Goal: Task Accomplishment & Management: Complete application form

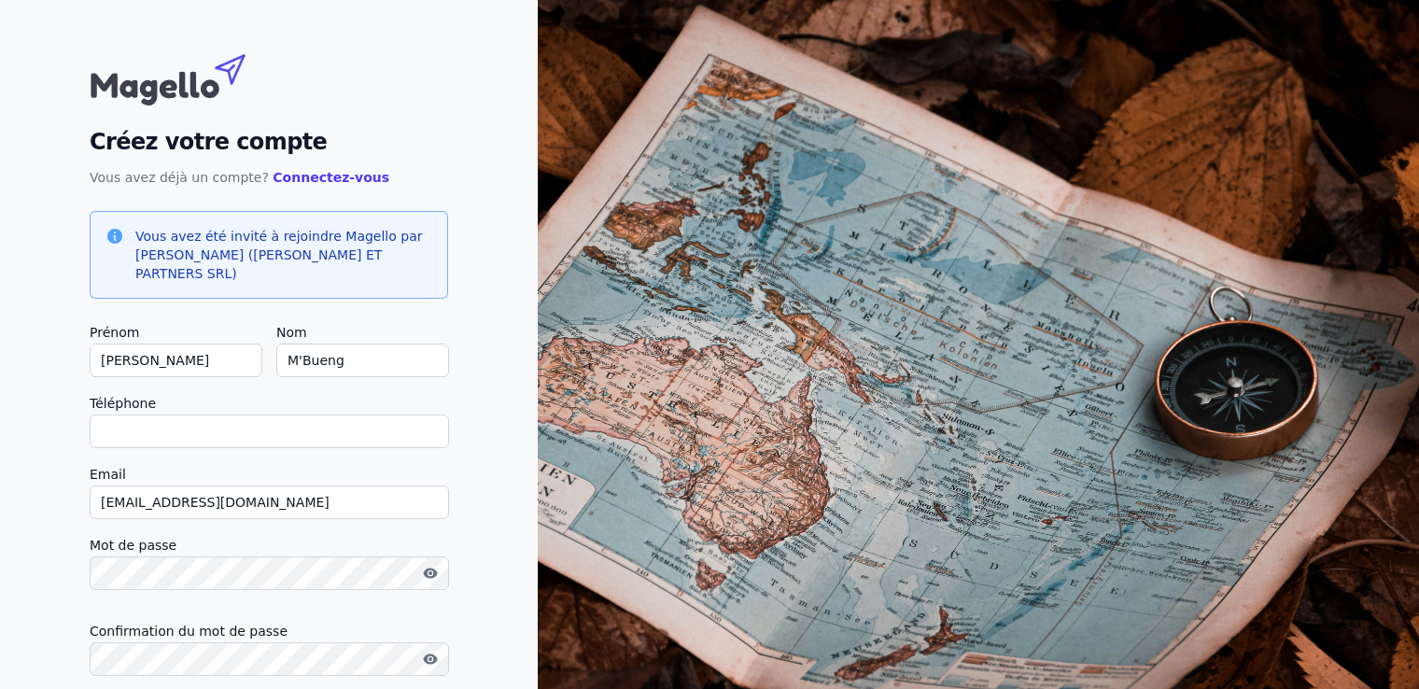
click at [108, 435] on input "Téléphone" at bounding box center [269, 431] width 359 height 34
type input "+32471701916"
click at [427, 577] on icon "button" at bounding box center [430, 573] width 14 height 10
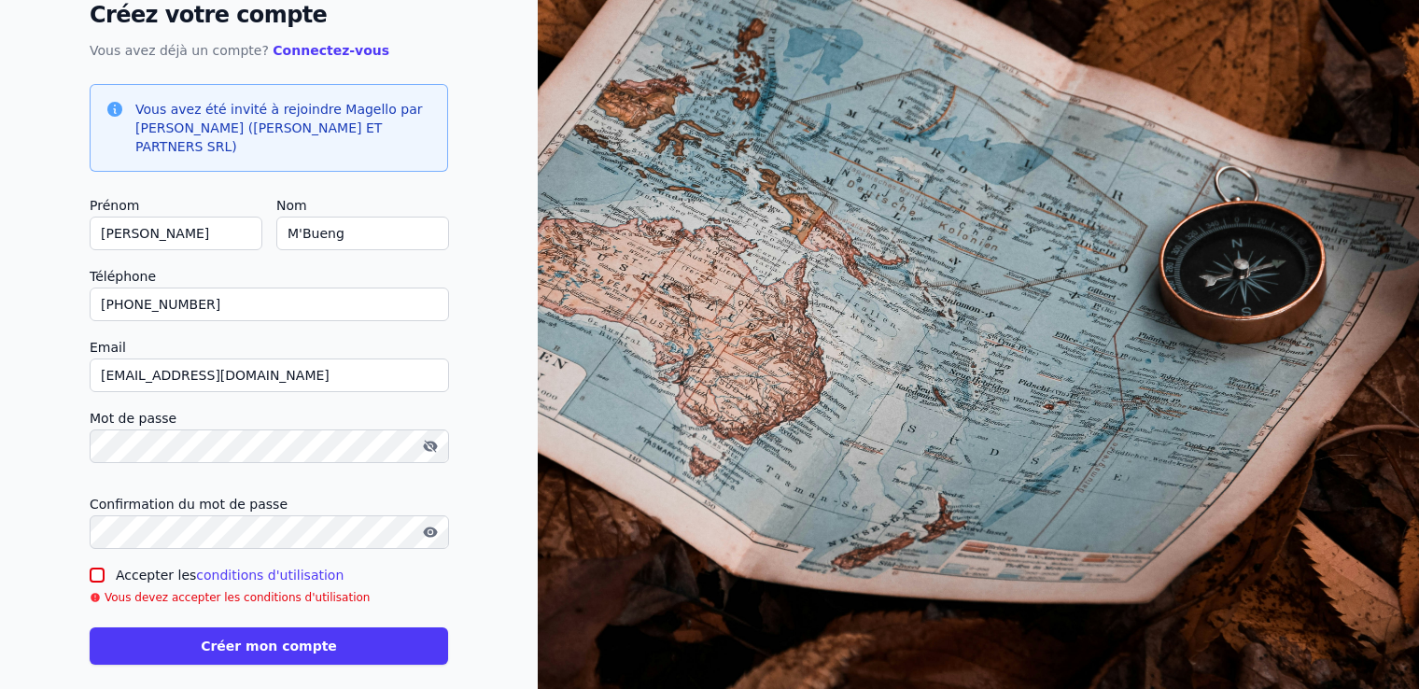
scroll to position [146, 0]
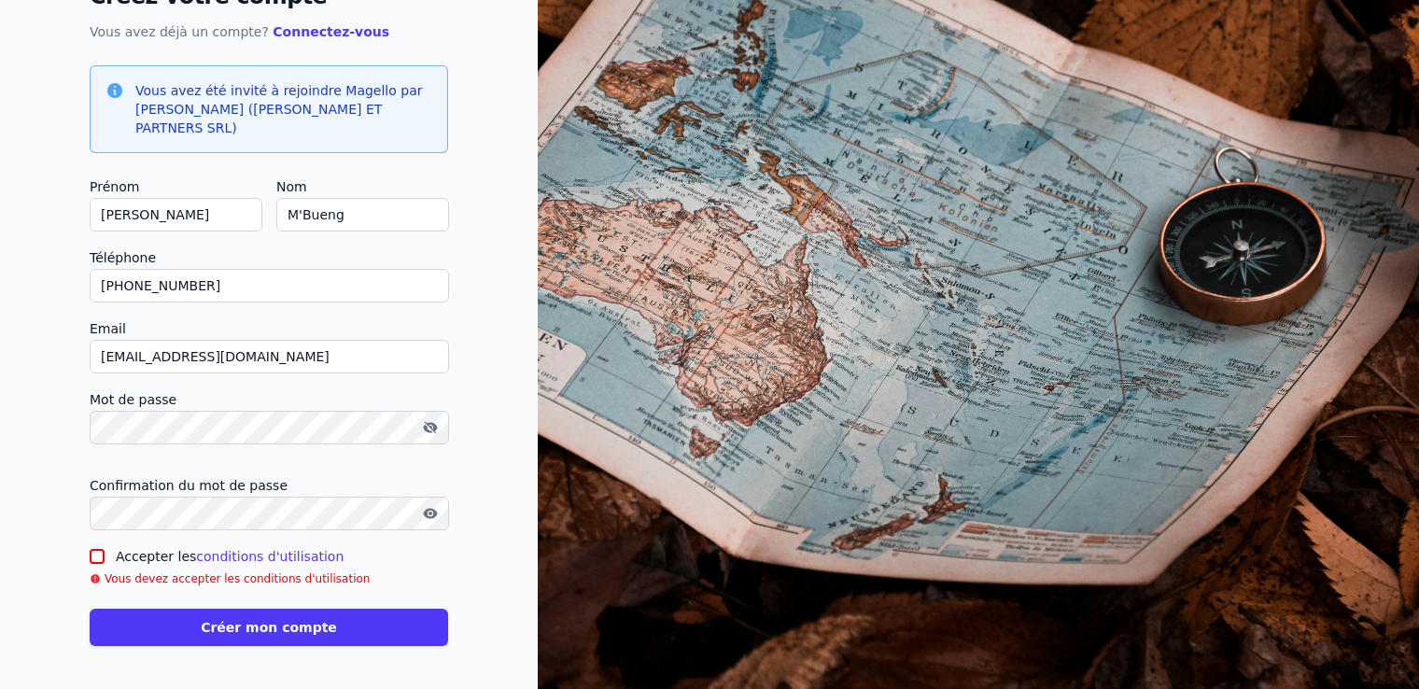
click at [94, 552] on input "Accepter les conditions d'utilisation" at bounding box center [97, 556] width 15 height 15
checkbox input "true"
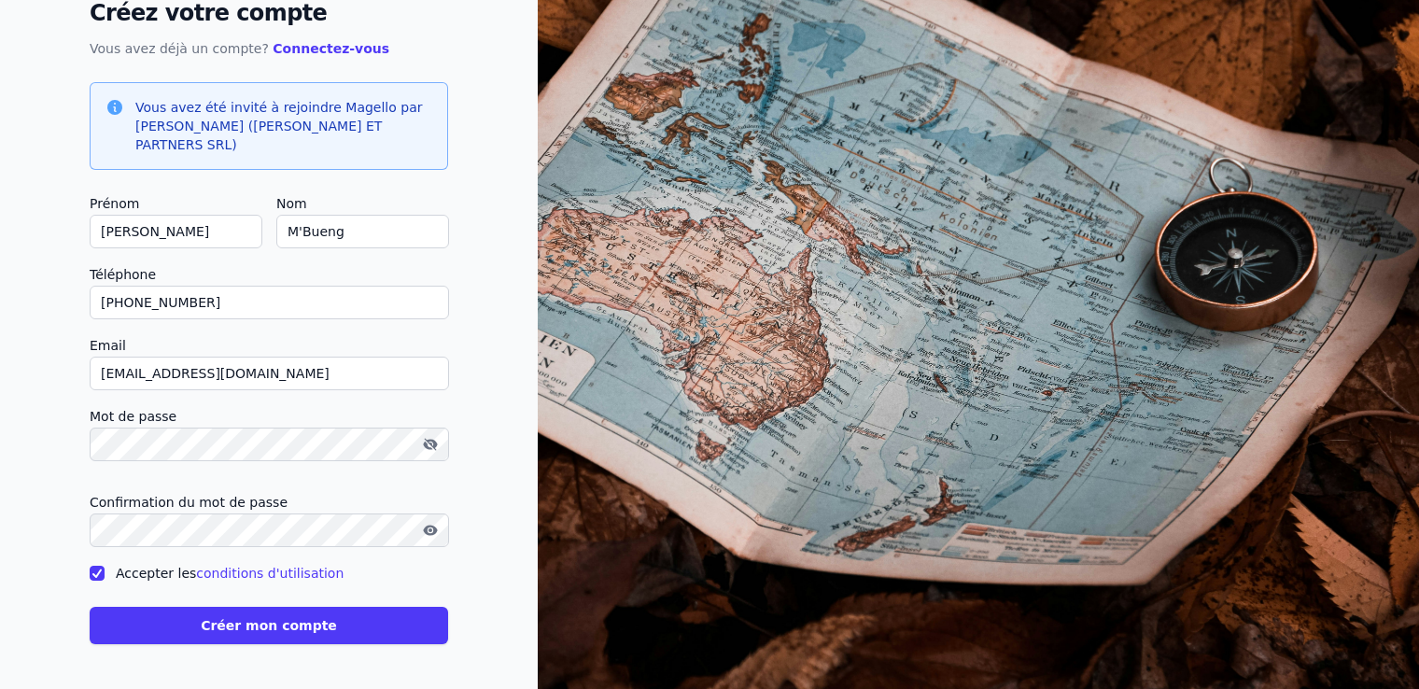
scroll to position [128, 0]
click at [276, 631] on button "Créer mon compte" at bounding box center [269, 626] width 358 height 37
click at [428, 521] on button "button" at bounding box center [430, 531] width 30 height 22
click at [252, 622] on button "Créer mon compte" at bounding box center [269, 626] width 358 height 37
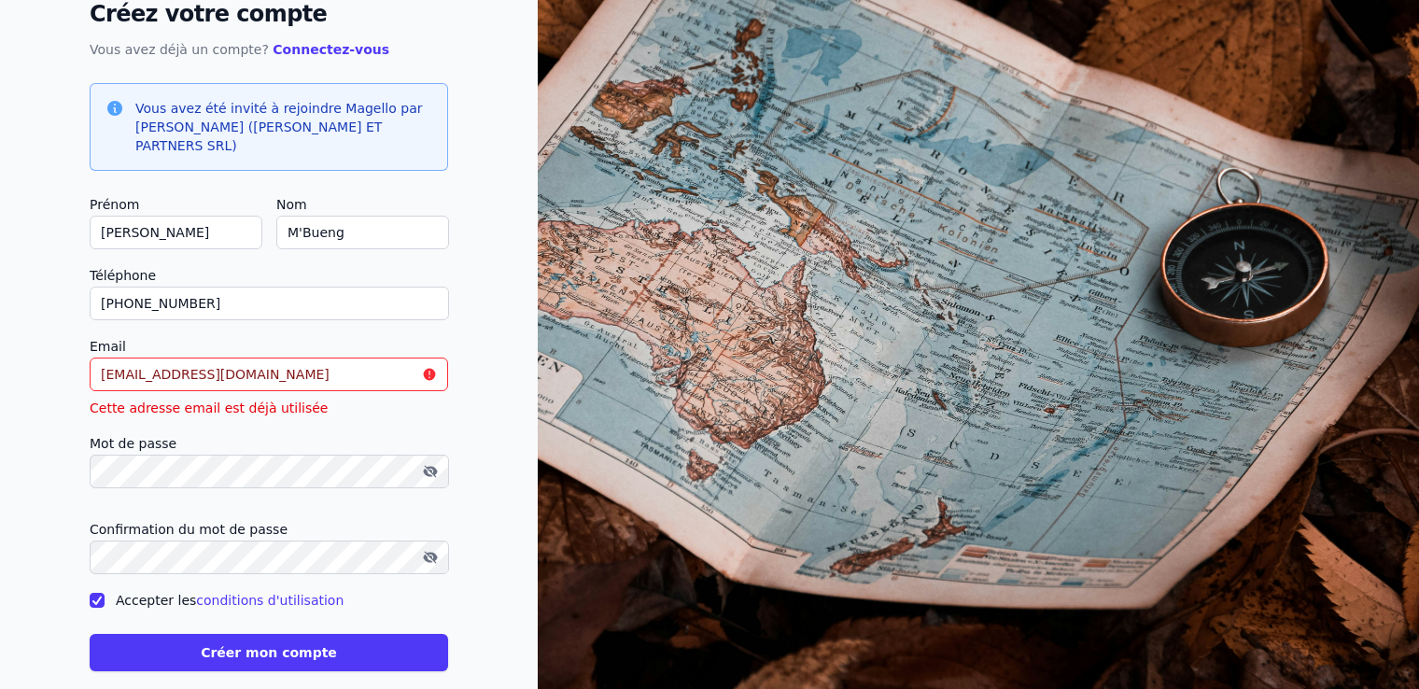
click at [300, 374] on input "[PERSON_NAME][EMAIL_ADDRESS][DOMAIN_NAME]" at bounding box center [269, 375] width 358 height 34
click at [306, 368] on input "[PERSON_NAME][EMAIL_ADDRESS][DOMAIN_NAME]" at bounding box center [269, 375] width 358 height 34
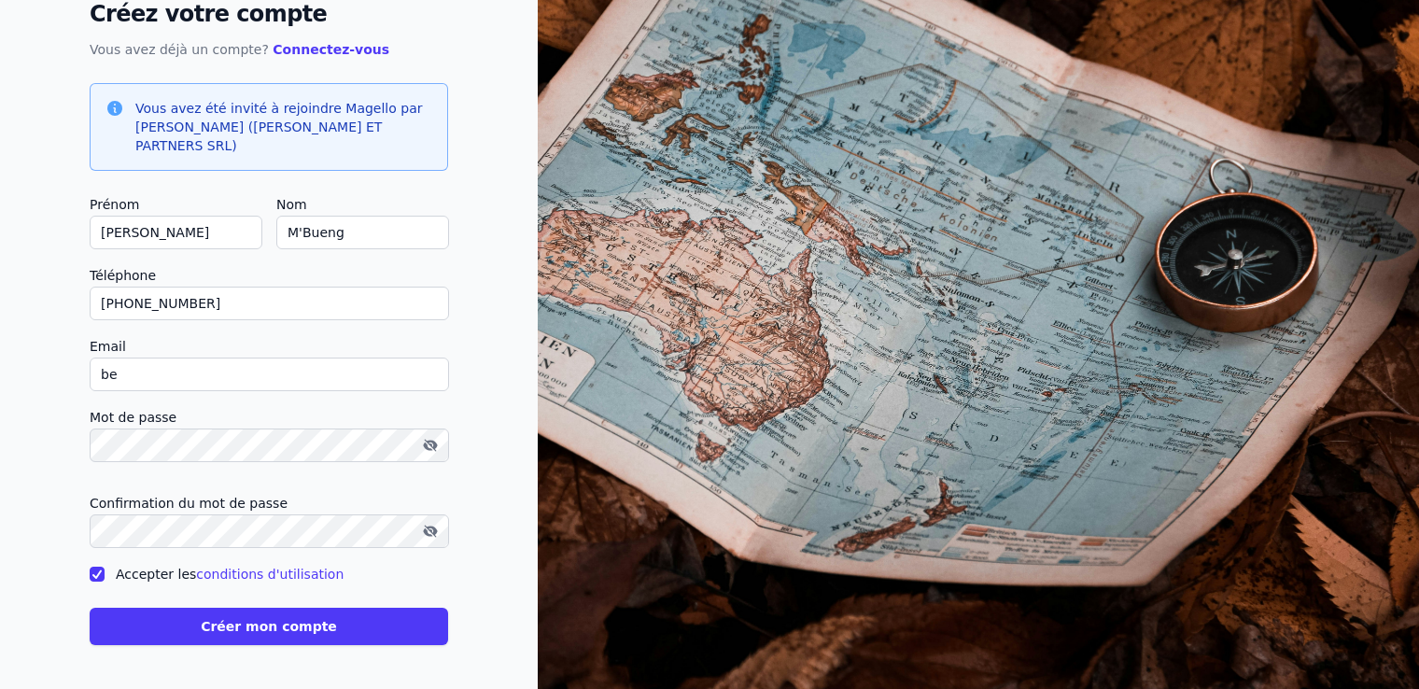
type input "b"
type input "[PERSON_NAME][EMAIL_ADDRESS][DOMAIN_NAME]"
click at [310, 633] on button "Créer mon compte" at bounding box center [269, 626] width 358 height 37
click at [280, 636] on button "Créer mon compte" at bounding box center [269, 626] width 358 height 37
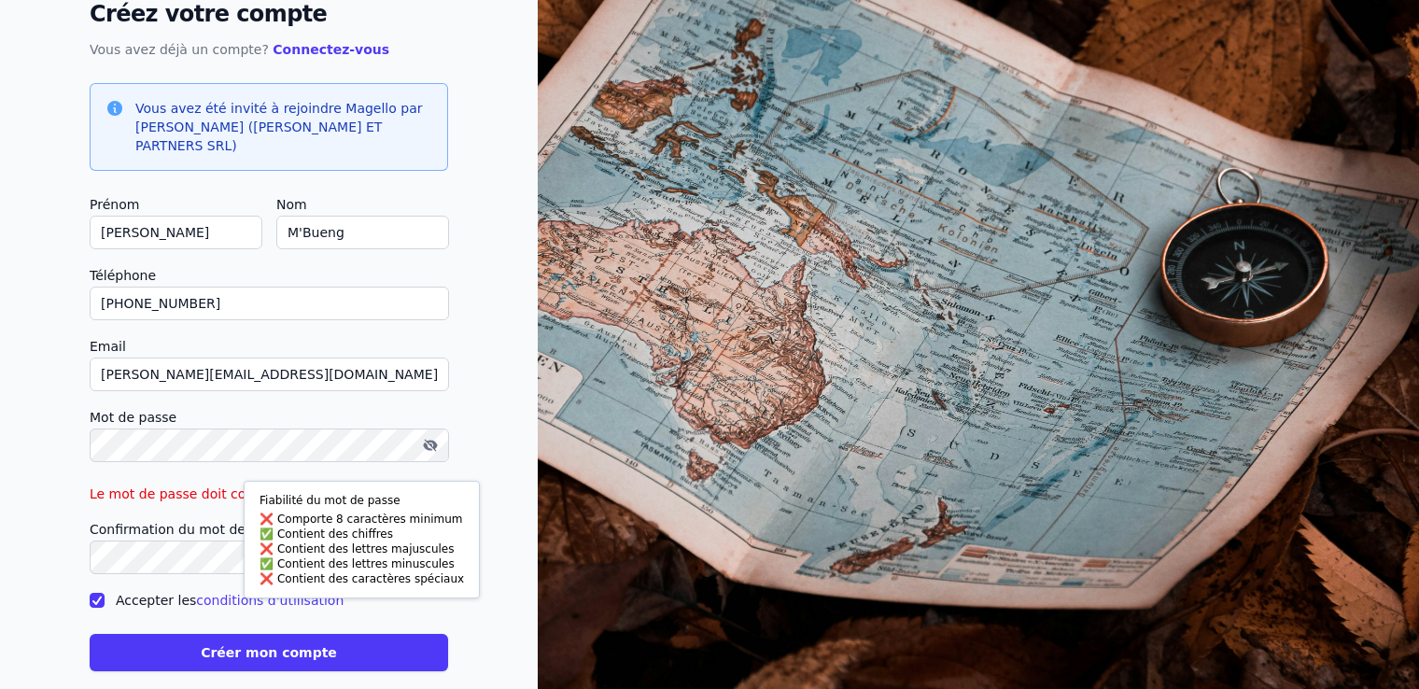
click at [470, 338] on div "Créez votre compte Vous avez déjà un compte? Connectez-vous Vous avez été invit…" at bounding box center [269, 294] width 538 height 844
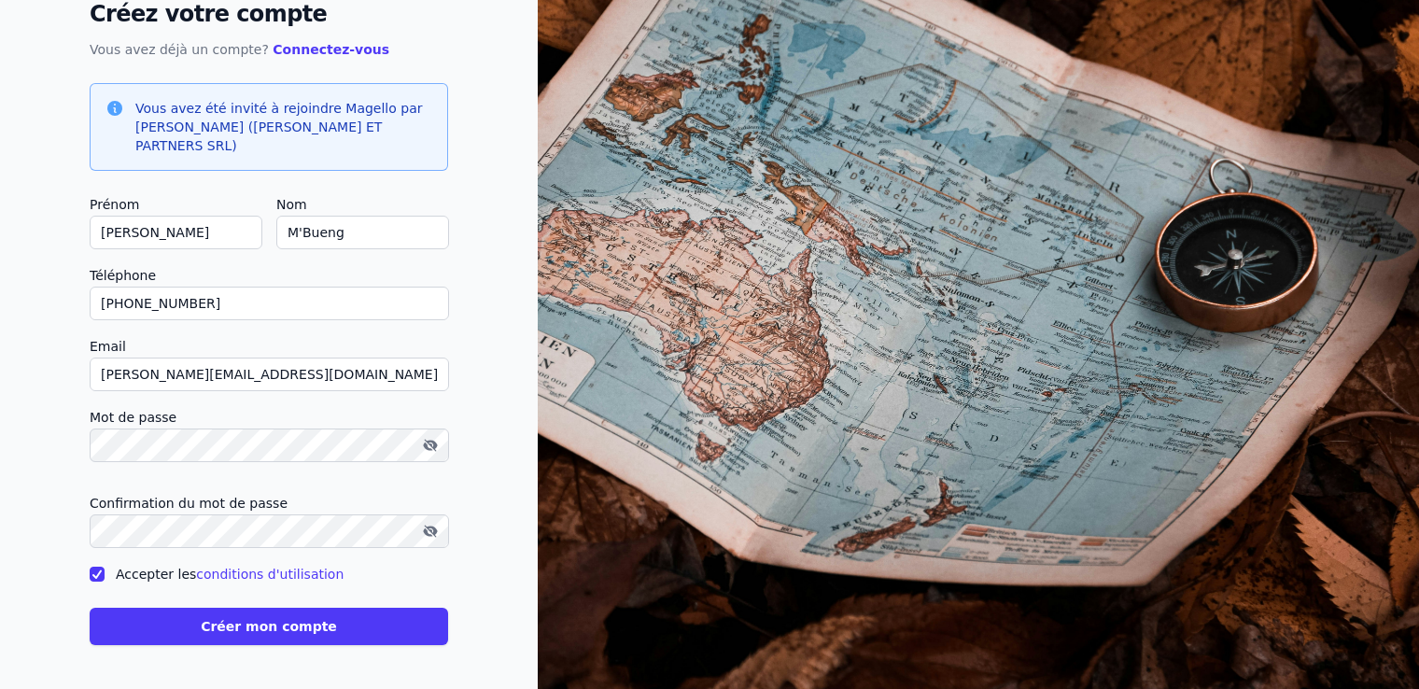
click at [473, 478] on div "Créez votre compte Vous avez déjà un compte? Connectez-vous Vous avez été invit…" at bounding box center [269, 281] width 538 height 818
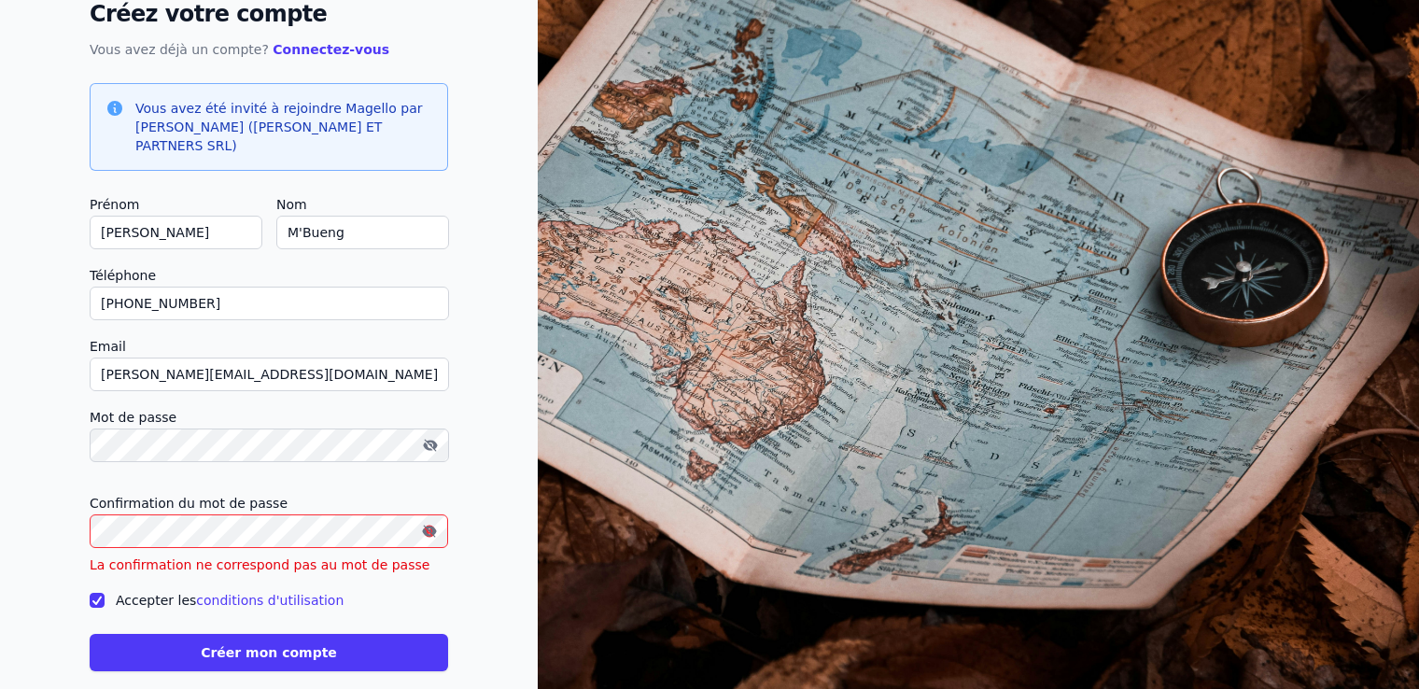
click at [349, 648] on button "Créer mon compte" at bounding box center [269, 652] width 358 height 37
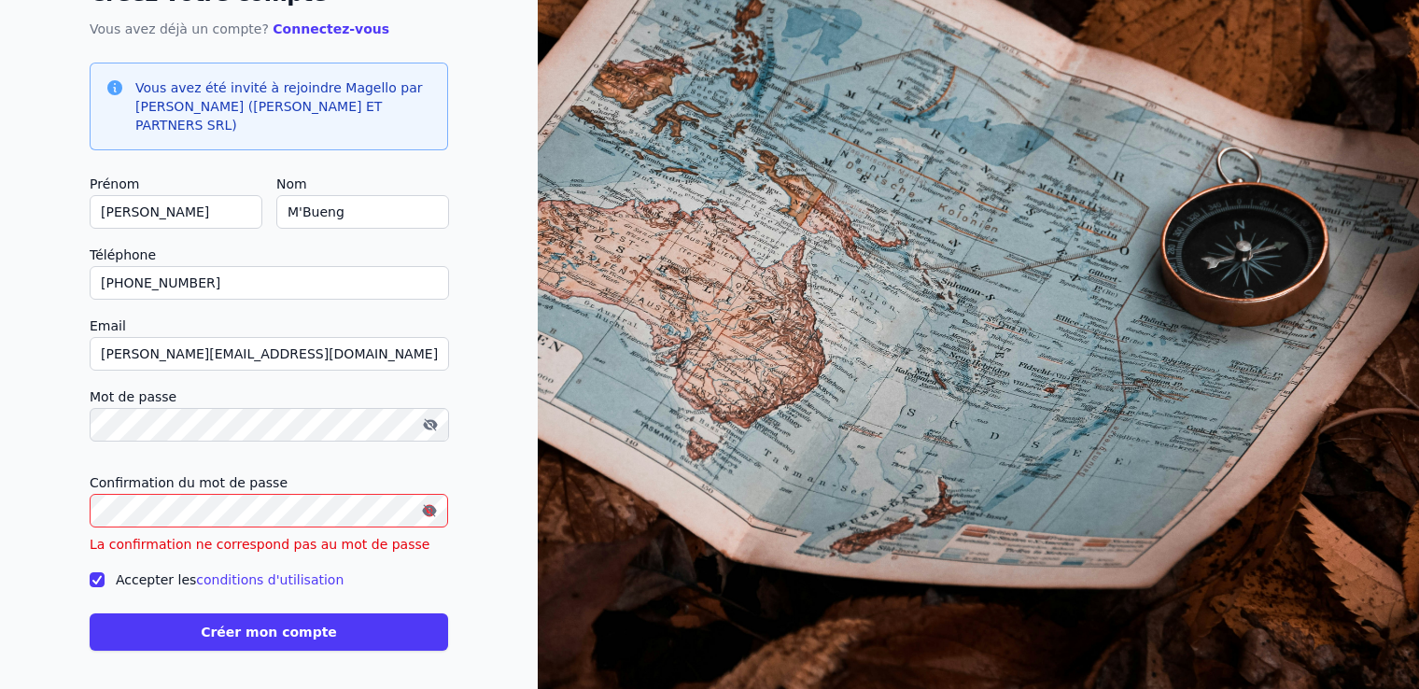
scroll to position [154, 0]
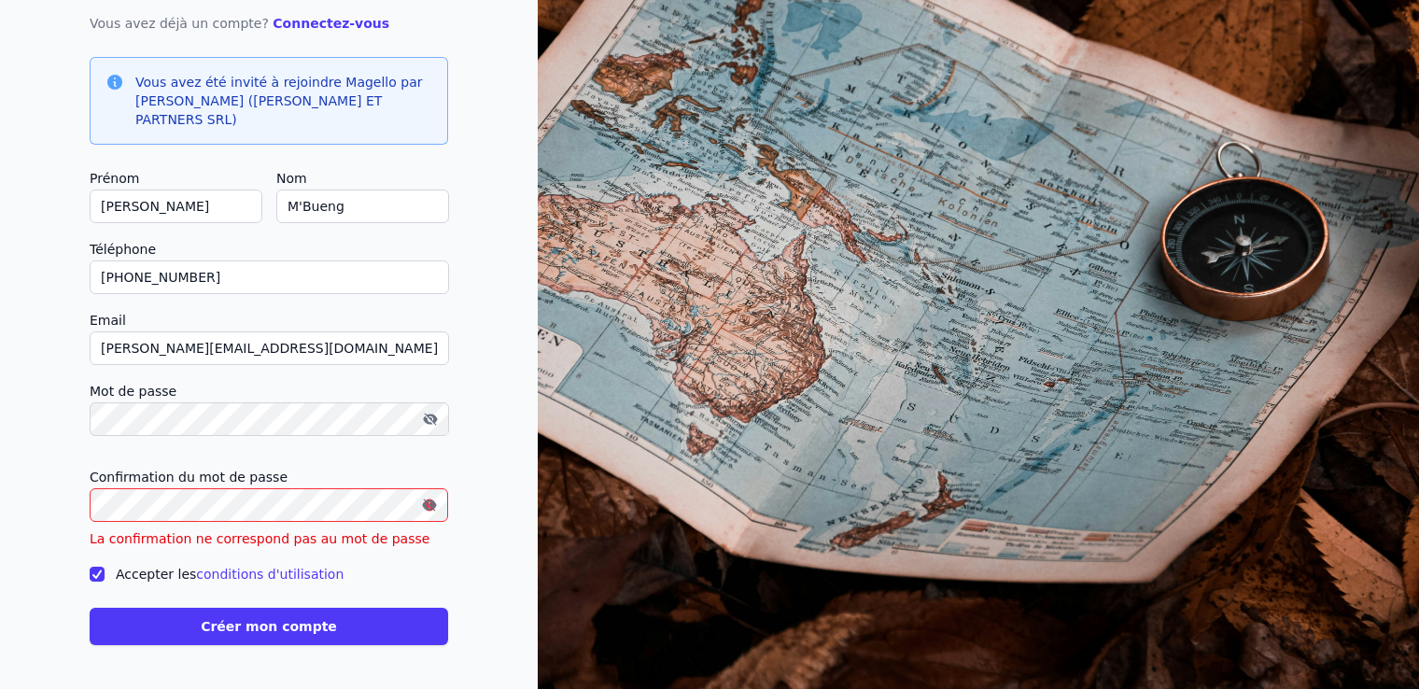
click at [339, 634] on button "Créer mon compte" at bounding box center [269, 626] width 358 height 37
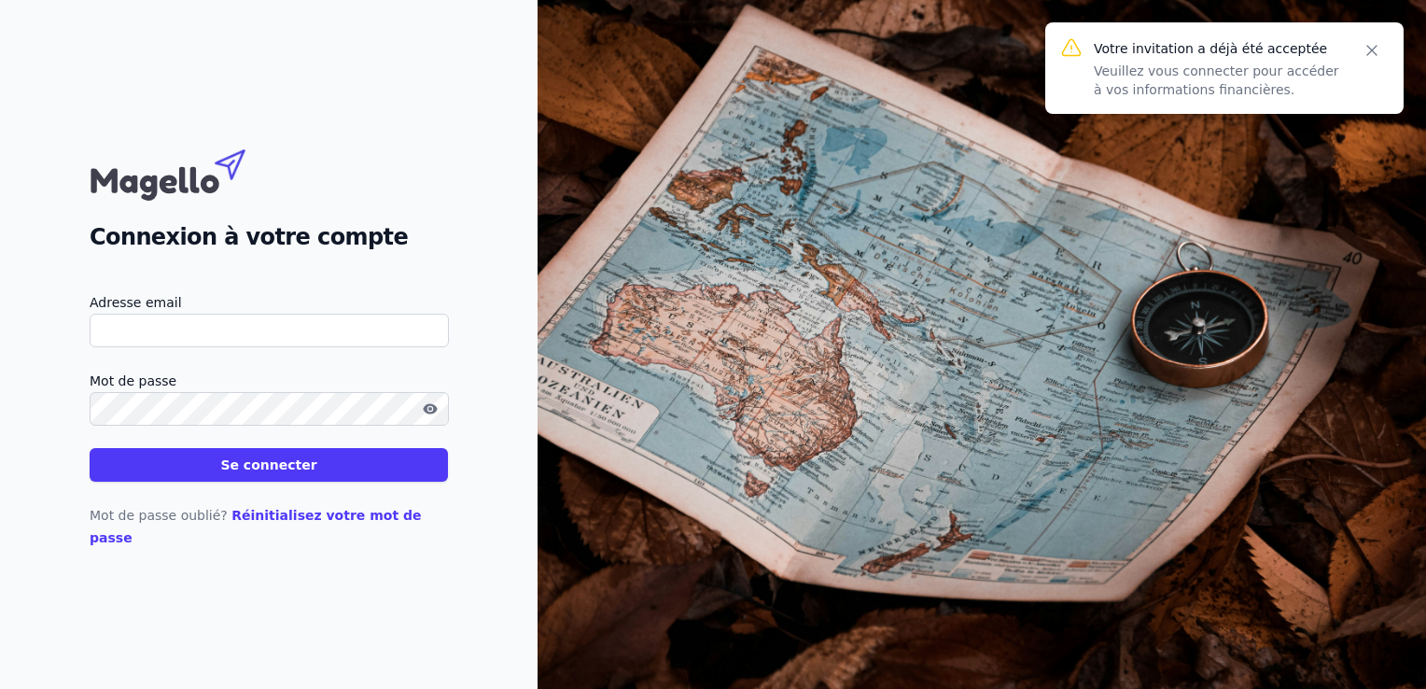
click at [126, 347] on input "Adresse email" at bounding box center [269, 331] width 359 height 34
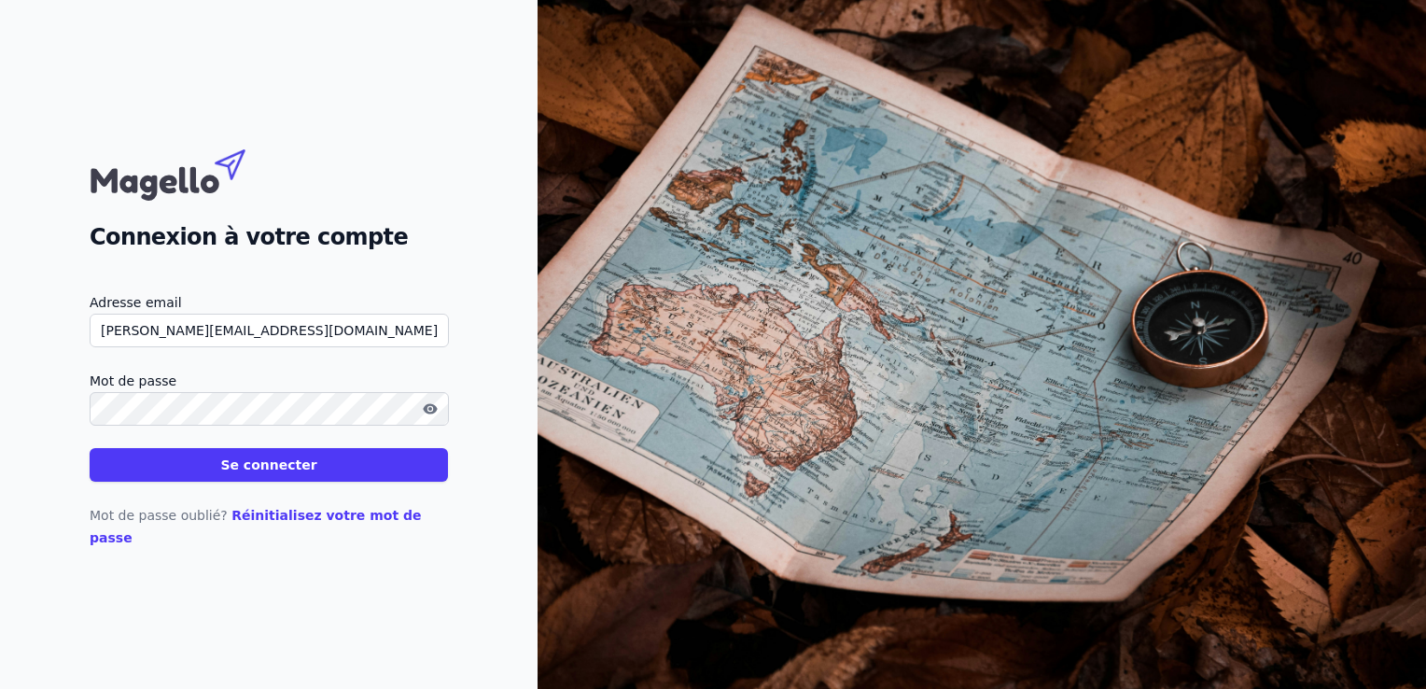
click at [201, 472] on button "Se connecter" at bounding box center [269, 465] width 358 height 34
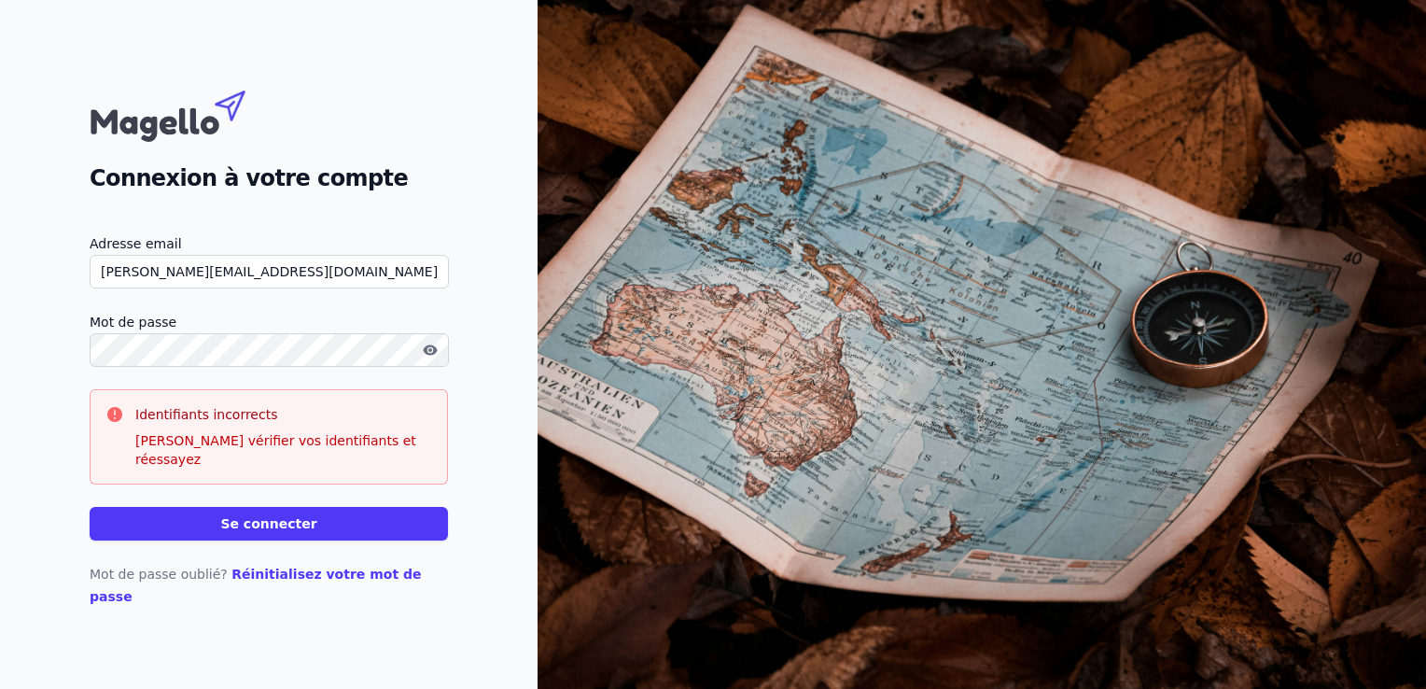
click at [314, 278] on input "[PERSON_NAME][EMAIL_ADDRESS][DOMAIN_NAME]" at bounding box center [269, 272] width 359 height 34
type input "b"
type input "[PERSON_NAME][EMAIL_ADDRESS][DOMAIN_NAME]"
click at [256, 536] on button "Se connecter" at bounding box center [269, 524] width 358 height 34
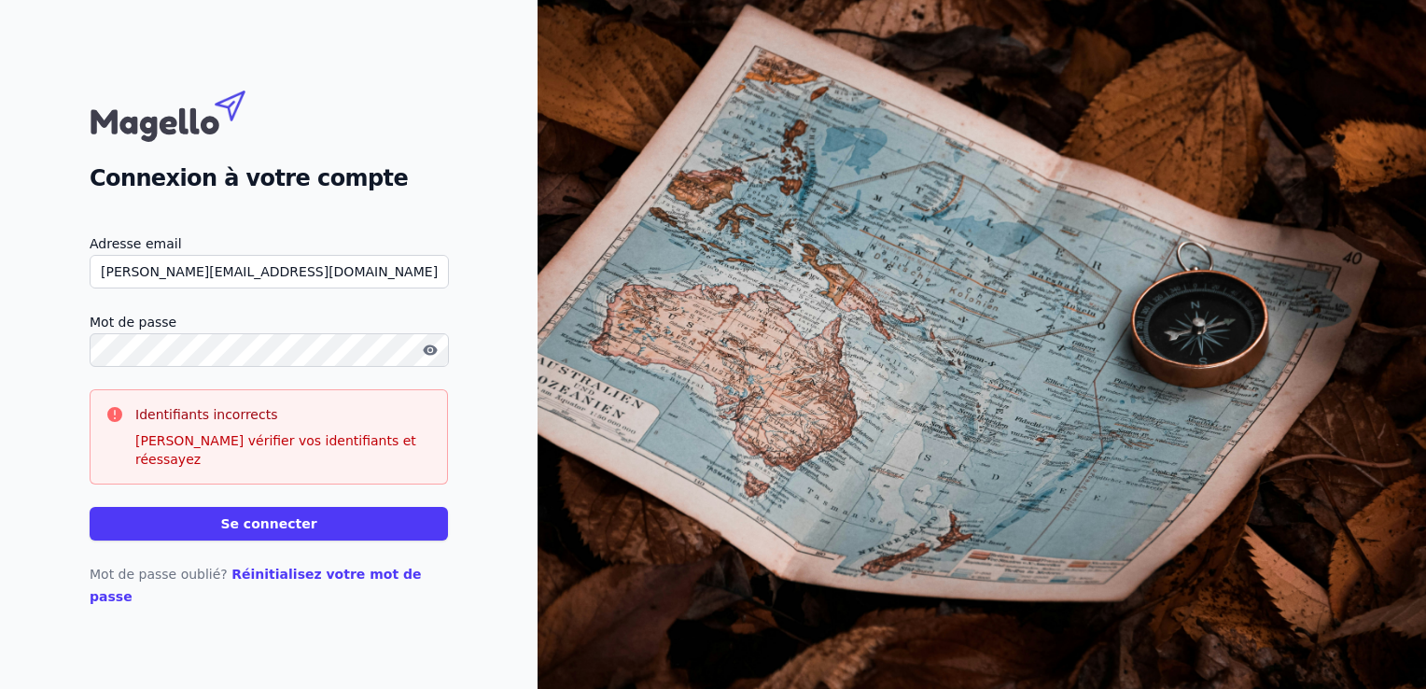
click at [256, 528] on button "Se connecter" at bounding box center [269, 524] width 358 height 34
